Goal: Information Seeking & Learning: Learn about a topic

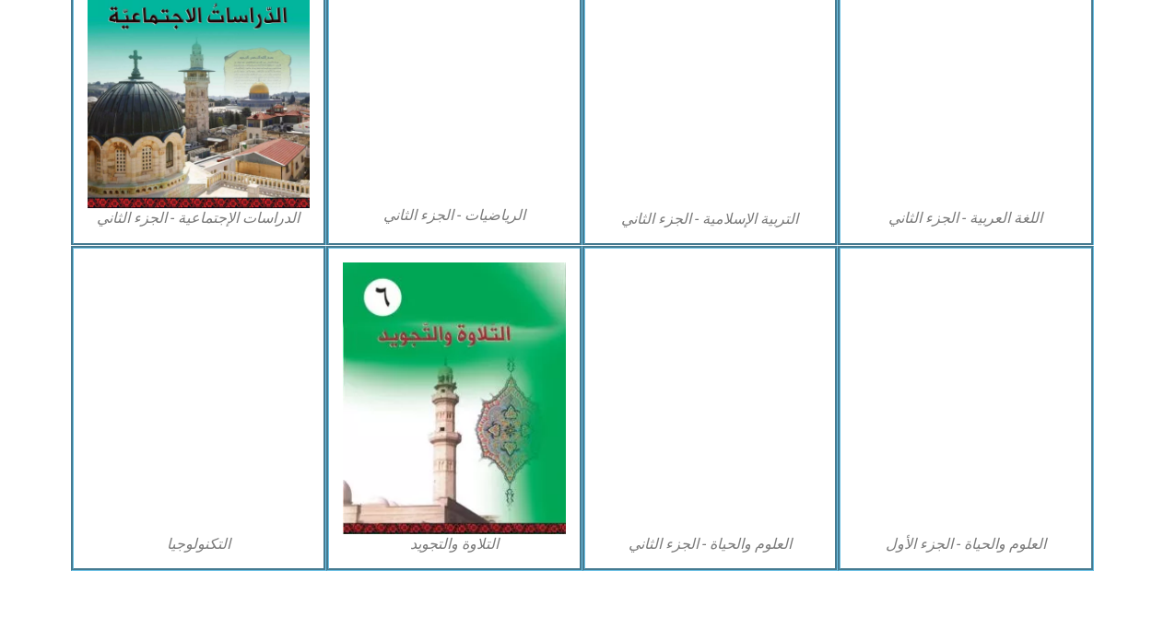
scroll to position [1011, 0]
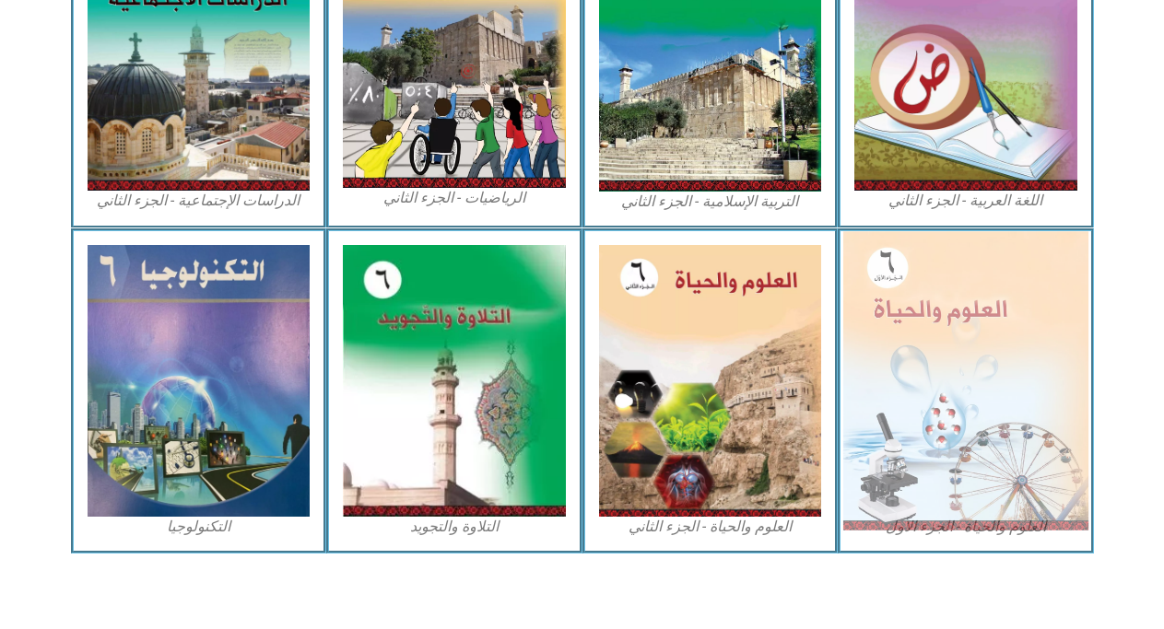
click at [1000, 449] on img at bounding box center [965, 380] width 245 height 299
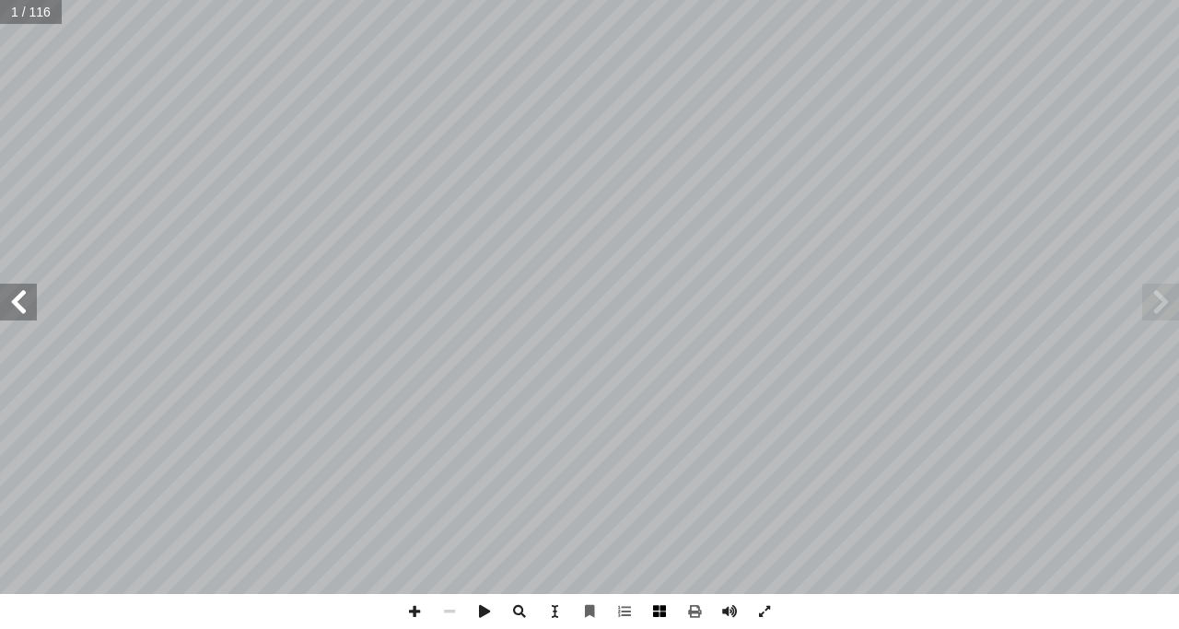
click at [661, 603] on span at bounding box center [659, 611] width 35 height 35
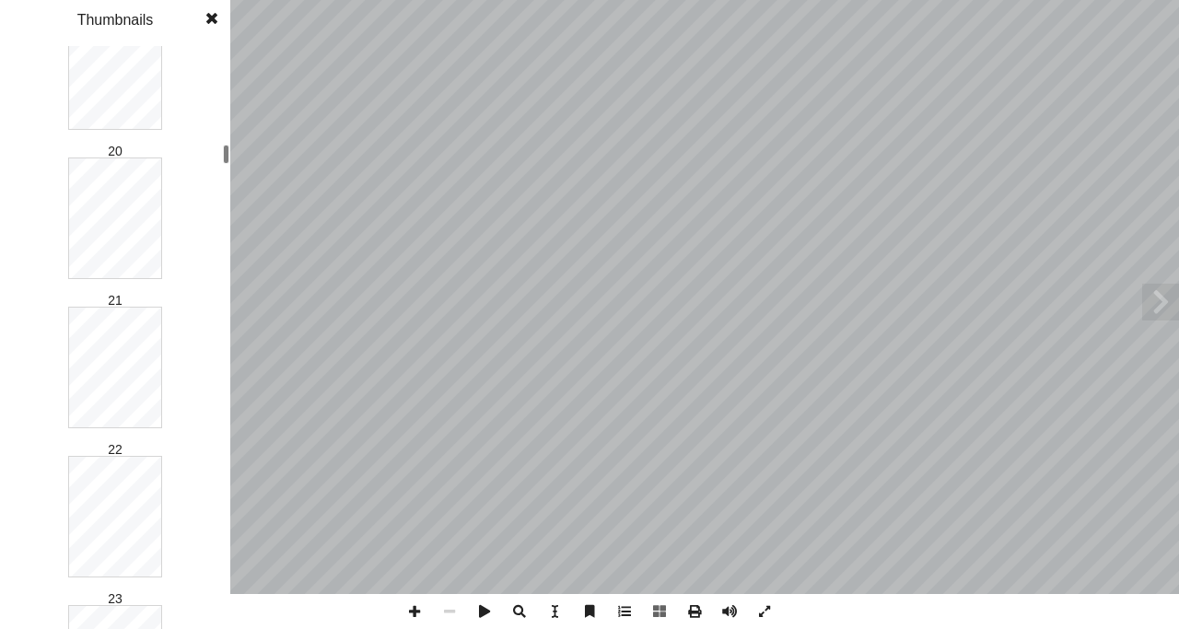
click at [224, 156] on div at bounding box center [226, 154] width 6 height 19
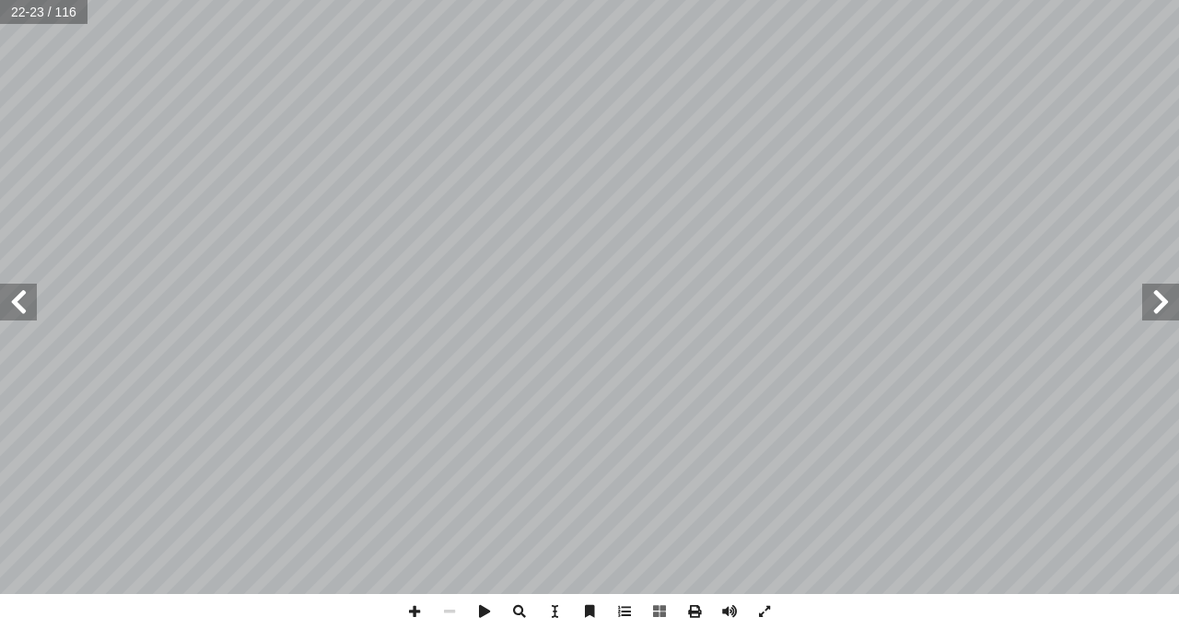
click at [1158, 298] on span at bounding box center [1161, 302] width 37 height 37
click at [23, 313] on span at bounding box center [18, 302] width 37 height 37
click at [406, 615] on span at bounding box center [414, 611] width 35 height 35
click at [25, 298] on span at bounding box center [18, 302] width 37 height 37
click at [1158, 311] on span at bounding box center [1161, 302] width 37 height 37
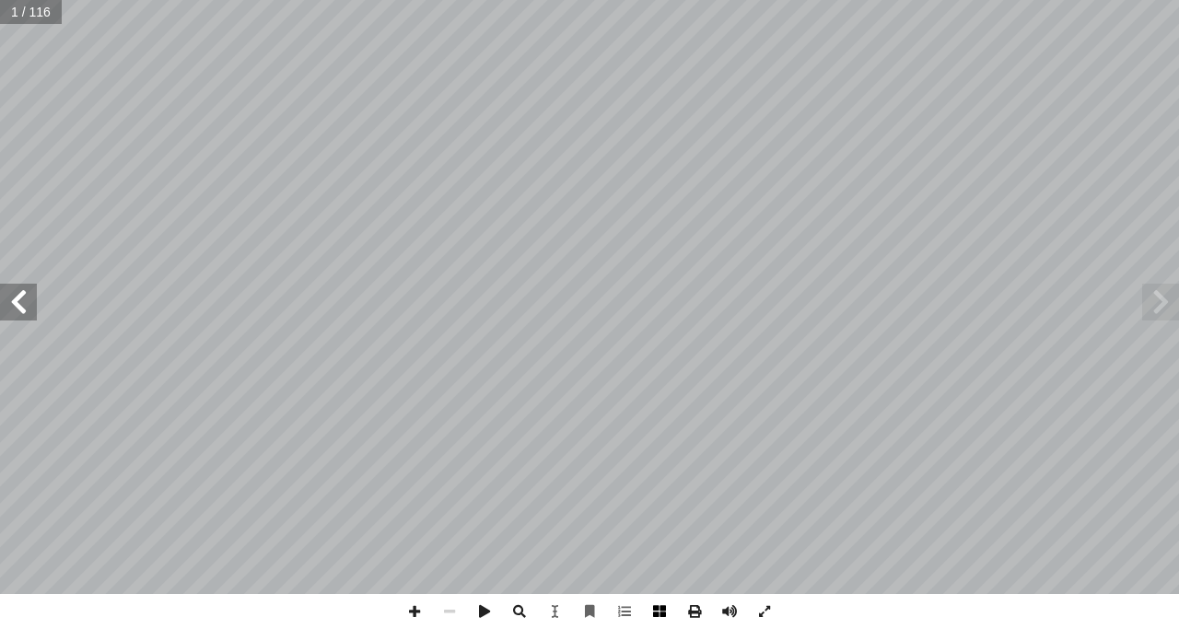
click at [660, 607] on span at bounding box center [659, 611] width 35 height 35
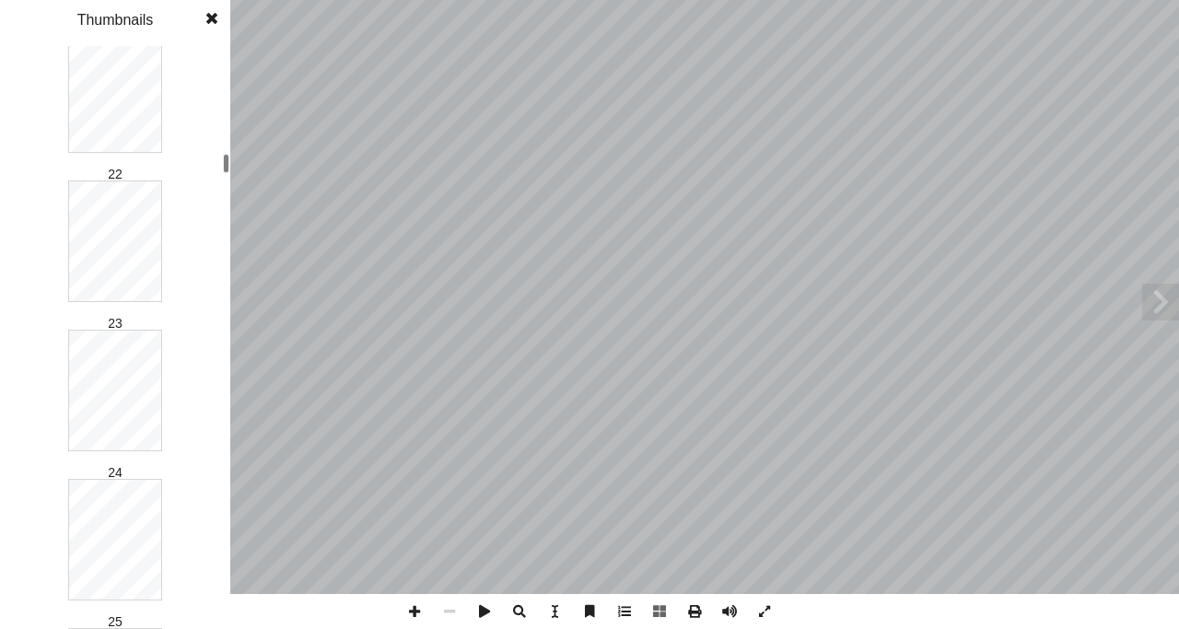
click at [232, 166] on div "العلوم والحياة ليف أ ا ّ فريق الـت بو هلال أ . سناء � أ � ) ً قا ّ لبرغوثي (منس…" at bounding box center [589, 314] width 1179 height 629
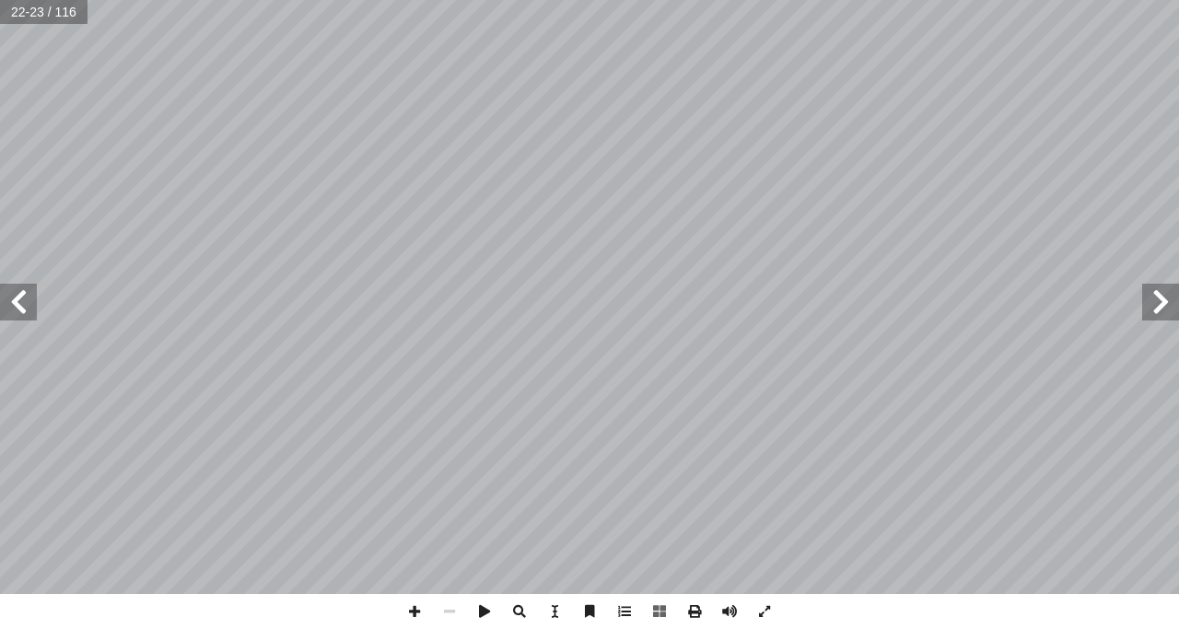
click at [9, 293] on span at bounding box center [18, 302] width 37 height 37
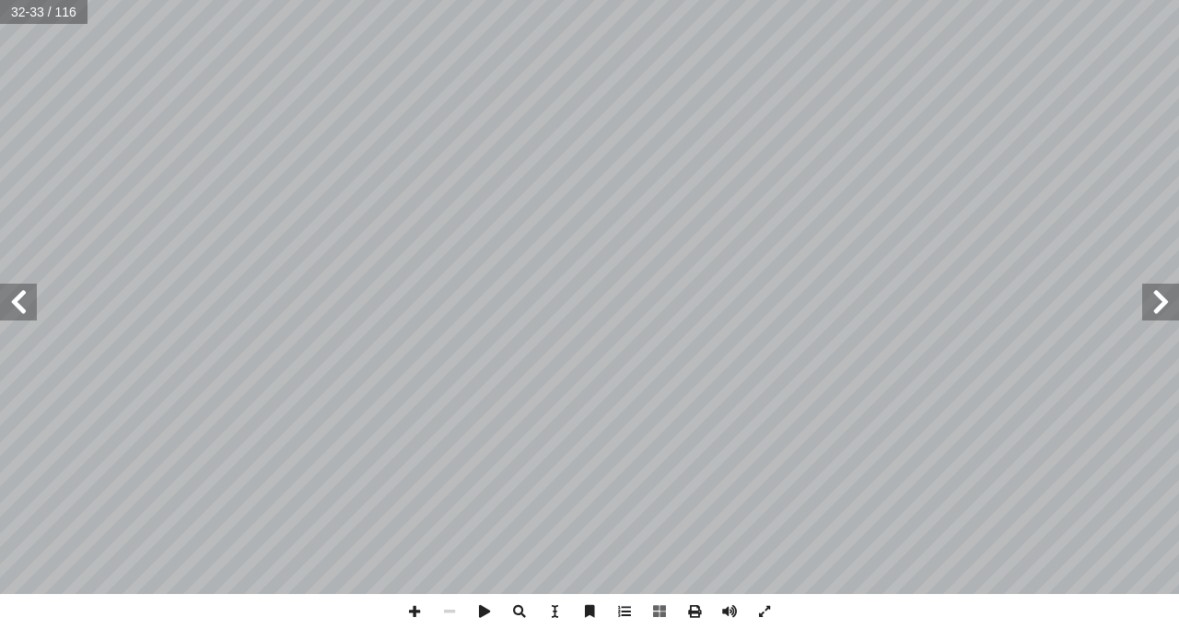
click at [9, 293] on span at bounding box center [18, 302] width 37 height 37
click at [1163, 301] on span at bounding box center [1161, 302] width 37 height 37
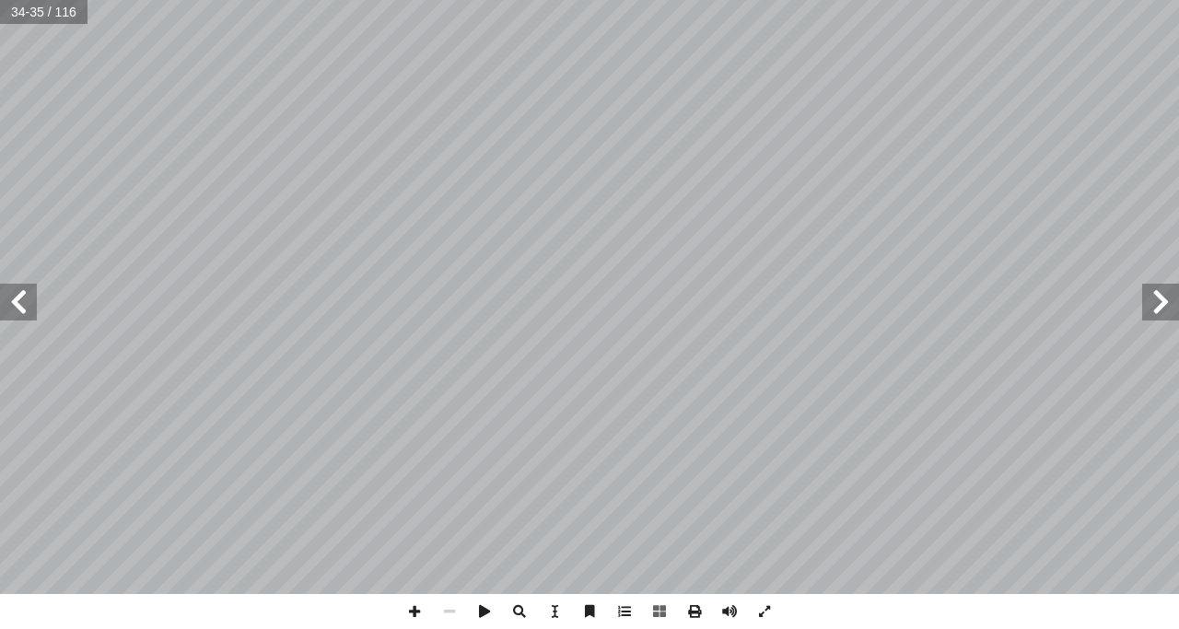
click at [1163, 301] on span at bounding box center [1161, 302] width 37 height 37
